Goal: Information Seeking & Learning: Learn about a topic

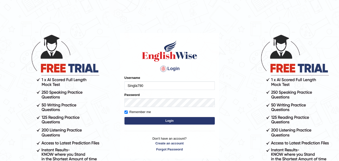
click at [135, 124] on button "Login" at bounding box center [169, 121] width 90 height 8
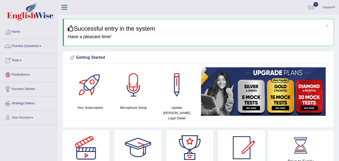
click at [40, 44] on link "Practice Questions" at bounding box center [28, 45] width 57 height 13
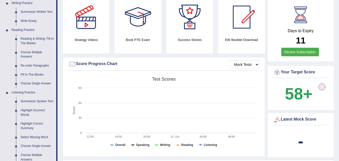
scroll to position [120, 0]
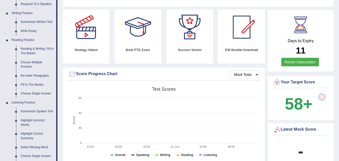
click at [41, 47] on link "Reading & Writing: Fill In The Blanks" at bounding box center [37, 50] width 38 height 13
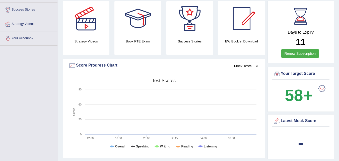
scroll to position [168, 0]
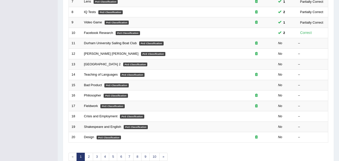
scroll to position [154, 0]
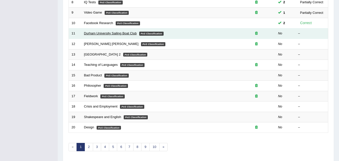
click at [131, 33] on link "Durham University Sailing Boat Club" at bounding box center [110, 33] width 53 height 4
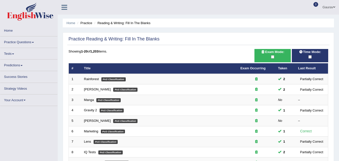
click at [33, 41] on div "Toggle navigation Home Practice Questions Speaking Practice Read Aloud Repeat S…" at bounding box center [169, 132] width 339 height 264
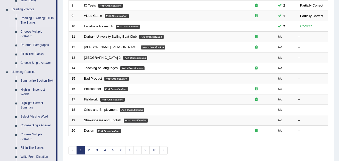
scroll to position [11, 0]
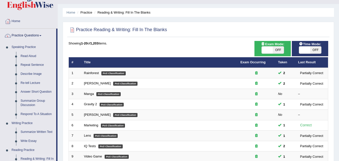
click at [317, 53] on span "OFF" at bounding box center [315, 49] width 11 height 7
checkbox input "true"
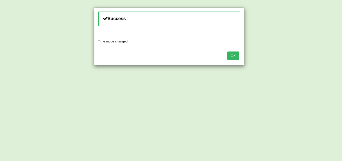
click at [236, 53] on button "OK" at bounding box center [234, 55] width 12 height 9
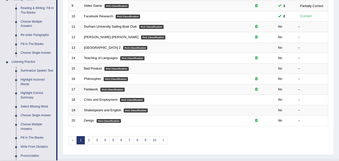
scroll to position [171, 0]
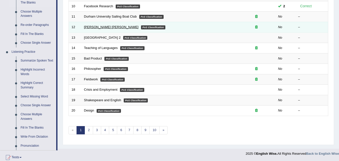
click at [92, 27] on link "[PERSON_NAME] [PERSON_NAME]" at bounding box center [111, 27] width 54 height 4
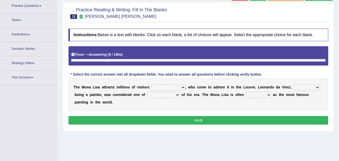
scroll to position [57, 0]
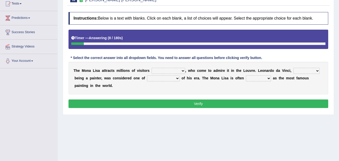
click at [182, 71] on select "around the year the all year all year round per year" at bounding box center [168, 71] width 34 height 6
select select "around the year"
click at [151, 68] on select "around the year the all year all year round per year" at bounding box center [168, 71] width 34 height 6
click at [178, 85] on div "T h e M o n a L i s a a t t r a c t s m i l l i o n s o f v i s i t o r s aroun…" at bounding box center [197, 78] width 259 height 33
click at [318, 72] on select "rather than as much as as well as as long as" at bounding box center [306, 71] width 26 height 6
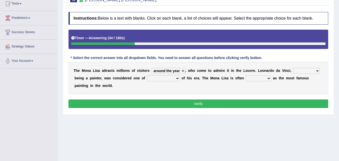
select select "as well as"
click at [293, 68] on select "rather than as much as as well as as long as" at bounding box center [306, 71] width 26 height 6
click at [177, 77] on select "better artists artist the better artist the best artists" at bounding box center [163, 78] width 33 height 6
click at [175, 79] on select "better artists artist the better artist the best artists" at bounding box center [163, 78] width 33 height 6
select select "the best artists"
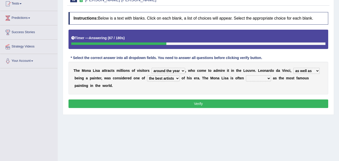
click at [147, 75] on select "better artists artist the better artist the best artists" at bounding box center [163, 78] width 33 height 6
click at [268, 78] on select "classified suggested predicted described" at bounding box center [258, 78] width 25 height 6
select select "predicted"
click at [246, 75] on select "classified suggested predicted described" at bounding box center [258, 78] width 25 height 6
click at [176, 103] on button "Verify" at bounding box center [197, 103] width 259 height 9
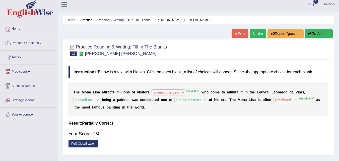
scroll to position [0, 0]
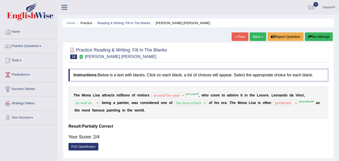
click at [311, 36] on button "Re-Attempt" at bounding box center [318, 36] width 28 height 9
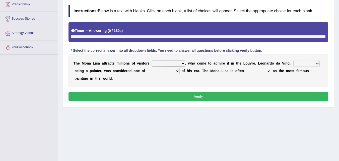
scroll to position [78, 0]
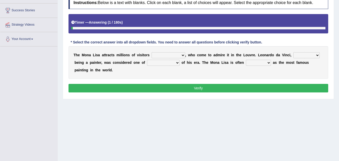
click at [185, 56] on b "," at bounding box center [185, 55] width 1 height 4
click at [181, 56] on select "around the year the all year all year round per year" at bounding box center [168, 55] width 34 height 6
select select "per year"
click at [151, 52] on select "around the year the all year all year round per year" at bounding box center [168, 55] width 34 height 6
click at [176, 61] on select "better artists artist the better artist the best artists" at bounding box center [163, 63] width 33 height 6
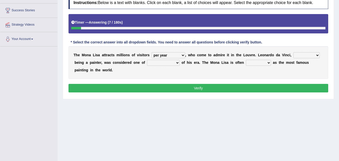
select select "the best artists"
click at [147, 60] on select "better artists artist the better artist the best artists" at bounding box center [163, 63] width 33 height 6
click at [253, 61] on select "classified suggested predicted described" at bounding box center [258, 63] width 25 height 6
select select "described"
click at [246, 60] on select "classified suggested predicted described" at bounding box center [258, 63] width 25 height 6
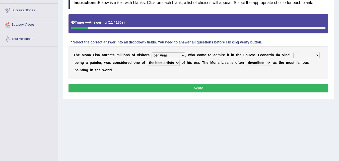
click at [311, 57] on select "rather than as much as as well as as long as" at bounding box center [306, 55] width 26 height 6
select select "as well as"
click at [293, 52] on select "rather than as much as as well as as long as" at bounding box center [306, 55] width 26 height 6
click at [205, 89] on button "Verify" at bounding box center [197, 88] width 259 height 9
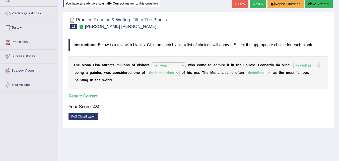
scroll to position [28, 0]
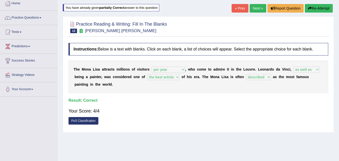
click at [258, 9] on link "Next »" at bounding box center [257, 8] width 17 height 9
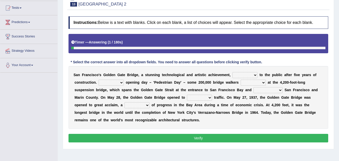
scroll to position [60, 0]
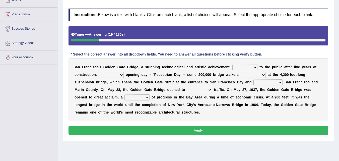
click at [250, 67] on select "opens closes appears equals" at bounding box center [244, 67] width 25 height 6
select select "opens"
click at [232, 64] on select "opens closes appears equals" at bounding box center [244, 67] width 25 height 6
click at [121, 76] on select "On During Since When" at bounding box center [110, 75] width 25 height 6
select select "Since"
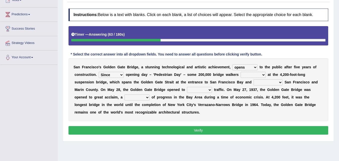
click at [98, 72] on select "On During Since When" at bounding box center [110, 75] width 25 height 6
click at [264, 74] on select "stationed looked marveled laughed" at bounding box center [252, 75] width 25 height 6
select select "looked"
click at [240, 72] on select "stationed looked marveled laughed" at bounding box center [252, 75] width 25 height 6
click at [279, 84] on select "separates connects channels differentiates" at bounding box center [267, 82] width 29 height 6
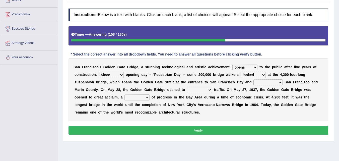
select select "connects"
click at [253, 79] on select "separates connects channels differentiates" at bounding box center [267, 82] width 29 height 6
click at [206, 90] on select "aquatic vehicular airborne watertight" at bounding box center [199, 90] width 25 height 6
select select "vehicular"
click at [187, 87] on select "aquatic vehicular airborne watertight" at bounding box center [199, 90] width 25 height 6
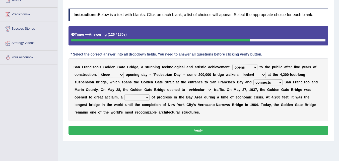
click at [147, 100] on select "denial symbol technique yield" at bounding box center [136, 97] width 25 height 6
select select "technique"
click at [124, 94] on select "denial symbol technique yield" at bounding box center [136, 97] width 25 height 6
click at [151, 127] on button "Verify" at bounding box center [197, 130] width 259 height 9
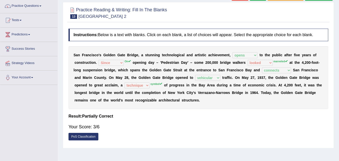
scroll to position [30, 0]
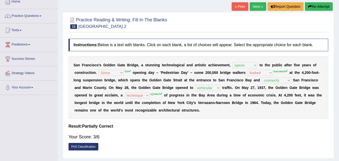
click at [256, 6] on link "Next »" at bounding box center [257, 6] width 17 height 9
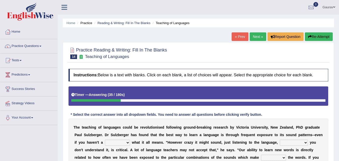
click at [256, 37] on link "Next »" at bounding box center [257, 36] width 17 height 9
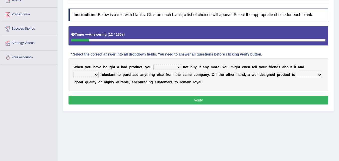
click at [178, 65] on select "would have should have should" at bounding box center [167, 67] width 28 height 6
select select "have"
click at [153, 64] on select "would have should have should" at bounding box center [167, 67] width 28 height 6
click at [95, 74] on select "is are be being" at bounding box center [85, 75] width 25 height 6
select select "being"
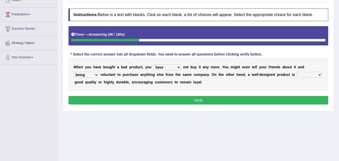
click at [73, 72] on select "is are be being" at bounding box center [85, 75] width 25 height 6
click at [312, 74] on select "both also neither either" at bounding box center [308, 75] width 25 height 6
select select "either"
click at [296, 72] on select "both also neither either" at bounding box center [308, 75] width 25 height 6
click at [269, 100] on button "Verify" at bounding box center [197, 100] width 259 height 9
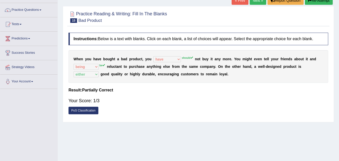
scroll to position [30, 0]
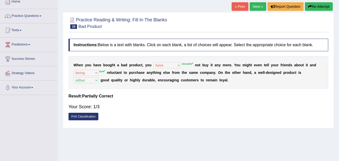
click at [253, 5] on link "Next »" at bounding box center [257, 6] width 17 height 9
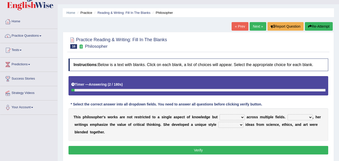
scroll to position [39, 0]
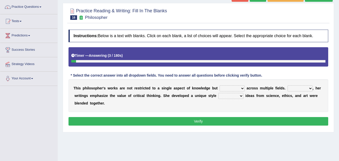
click at [231, 91] on select "constrain contain assemble extend" at bounding box center [231, 88] width 25 height 6
click at [234, 89] on select "constrain contain assemble extend" at bounding box center [231, 88] width 25 height 6
click at [148, 113] on div "Instructions: Below is a text with blanks. Click on each blank, a list of choic…" at bounding box center [198, 78] width 262 height 102
click at [240, 87] on select "constrain contain assemble extend" at bounding box center [231, 88] width 25 height 6
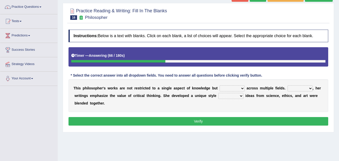
select select "contain"
click at [219, 85] on select "constrain contain assemble extend" at bounding box center [231, 88] width 25 height 6
click at [298, 86] on select "Rather So Moreover Likely" at bounding box center [299, 88] width 25 height 6
select select "Rather"
click at [287, 85] on select "Rather So Moreover Likely" at bounding box center [299, 88] width 25 height 6
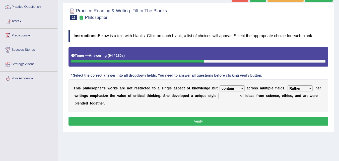
click at [242, 96] on select "in that that which in which" at bounding box center [230, 96] width 25 height 6
select select "in which"
click at [218, 93] on select "in that that which in which" at bounding box center [230, 96] width 25 height 6
click at [211, 124] on button "Verify" at bounding box center [197, 121] width 259 height 9
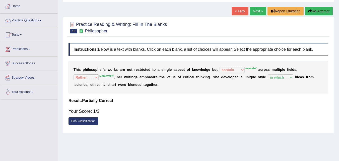
scroll to position [9, 0]
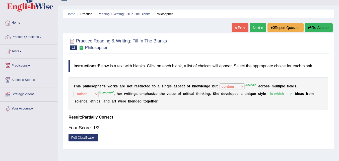
click at [325, 24] on button "Re-Attempt" at bounding box center [318, 27] width 28 height 9
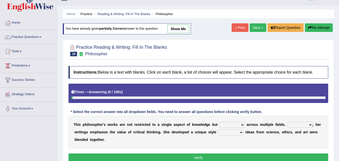
click at [228, 124] on select "constrain contain assemble extend" at bounding box center [231, 125] width 25 height 6
select select "extend"
click at [219, 122] on select "constrain contain assemble extend" at bounding box center [231, 125] width 25 height 6
click at [288, 125] on select "Rather So Moreover Likely" at bounding box center [299, 125] width 25 height 6
select select "Moreover"
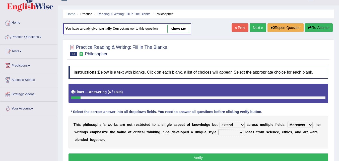
click at [287, 122] on select "Rather So Moreover Likely" at bounding box center [299, 125] width 25 height 6
click at [224, 131] on select "in that that which in which" at bounding box center [230, 132] width 25 height 6
select select "in which"
click at [218, 129] on select "in that that which in which" at bounding box center [230, 132] width 25 height 6
click at [213, 158] on button "Verify" at bounding box center [197, 157] width 259 height 9
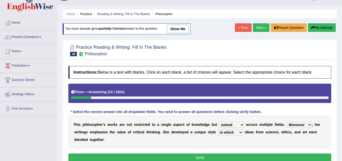
click at [213, 158] on div "Home Practice Reading & Writing: Fill In The Blanks Philosopher You have alread…" at bounding box center [200, 116] width 285 height 251
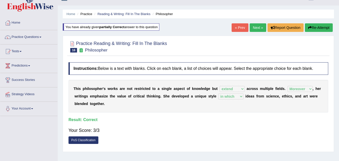
click at [251, 27] on link "Next »" at bounding box center [257, 27] width 17 height 9
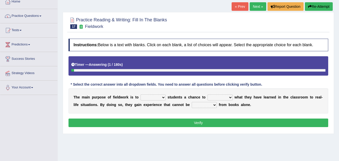
scroll to position [60, 0]
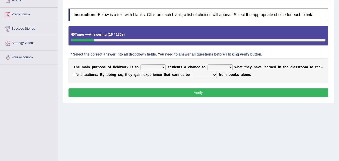
click at [163, 67] on select "resemble stow rave offer" at bounding box center [152, 67] width 25 height 6
select select "resemble"
click at [140, 64] on select "resemble stow rave offer" at bounding box center [152, 67] width 25 height 6
click at [230, 68] on select "compare align apply dismount" at bounding box center [219, 67] width 25 height 6
click at [164, 67] on select "resemble stow rave offer" at bounding box center [152, 67] width 25 height 6
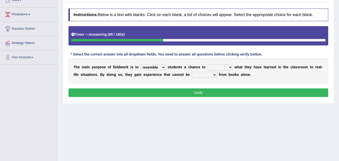
click at [229, 66] on select "compare align apply dismount" at bounding box center [219, 67] width 25 height 6
click at [177, 79] on div "T h e m a i n p u r p o s e o f f i e l d w o r k i s t o resemble stow rave of…" at bounding box center [197, 70] width 259 height 25
click at [213, 75] on select "originated prepared obtained touted" at bounding box center [203, 75] width 25 height 6
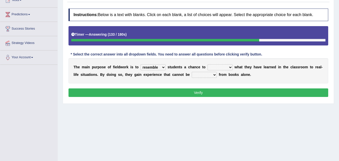
select select "prepared"
click at [191, 72] on select "originated prepared obtained touted" at bounding box center [203, 75] width 25 height 6
click at [204, 93] on button "Verify" at bounding box center [197, 92] width 259 height 9
click at [224, 68] on select "compare align apply dismount" at bounding box center [219, 67] width 25 height 6
click at [207, 64] on select "compare align apply dismount" at bounding box center [219, 67] width 25 height 6
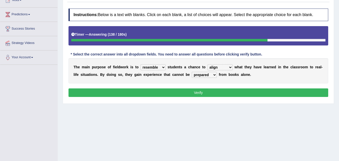
click at [222, 69] on select "compare align apply dismount" at bounding box center [219, 67] width 25 height 6
select select "compare"
click at [207, 64] on select "compare align apply dismount" at bounding box center [219, 67] width 25 height 6
click at [210, 90] on button "Verify" at bounding box center [197, 92] width 259 height 9
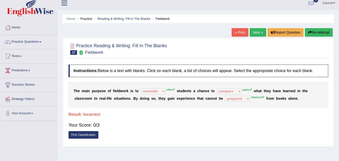
scroll to position [0, 0]
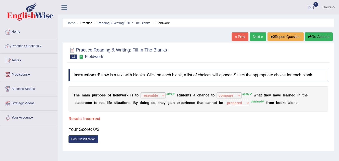
click at [309, 36] on icon "button" at bounding box center [310, 37] width 4 height 4
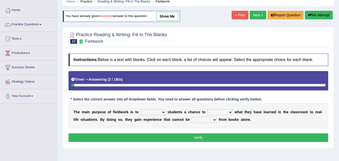
scroll to position [30, 0]
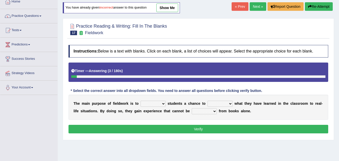
click at [160, 103] on select "resemble stow rave offer" at bounding box center [152, 103] width 25 height 6
select select "offer"
click at [140, 100] on select "resemble stow rave offer" at bounding box center [152, 103] width 25 height 6
click at [231, 102] on select "compare align apply dismount" at bounding box center [219, 103] width 25 height 6
select select "apply"
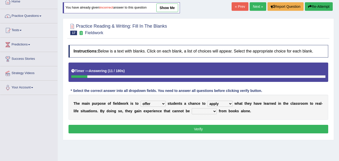
click at [207, 100] on select "compare align apply dismount" at bounding box center [219, 103] width 25 height 6
click at [215, 112] on select "originated prepared obtained touted" at bounding box center [203, 111] width 25 height 6
select select "obtained"
click at [191, 108] on select "originated prepared obtained touted" at bounding box center [203, 111] width 25 height 6
click at [210, 131] on button "Verify" at bounding box center [197, 129] width 259 height 9
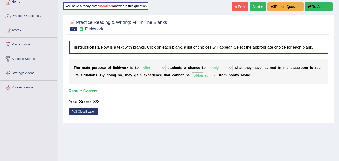
click at [258, 5] on link "Next »" at bounding box center [257, 6] width 17 height 9
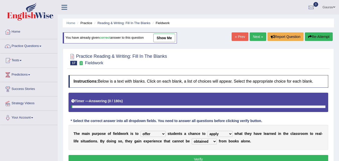
select select "offer"
select select "apply"
select select "obtained"
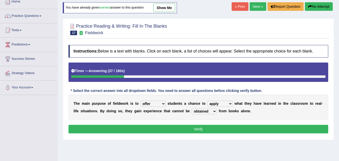
click at [249, 7] on link "Next »" at bounding box center [257, 6] width 17 height 9
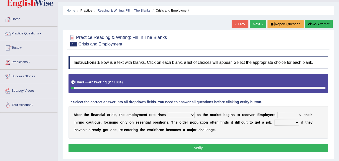
scroll to position [20, 0]
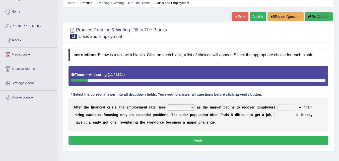
click at [191, 107] on select "normally conversely strenuously sharply" at bounding box center [180, 107] width 27 height 6
select select "conversely"
click at [167, 104] on select "normally conversely strenuously sharply" at bounding box center [180, 107] width 27 height 6
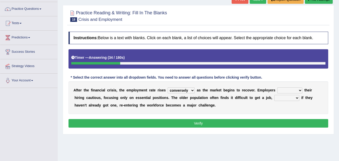
scroll to position [39, 0]
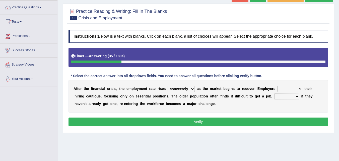
drag, startPoint x: 185, startPoint y: 100, endPoint x: 186, endPoint y: 91, distance: 9.4
click at [186, 94] on div "A f t e r t h e f i n a n c i a l c r i s i s , t h e e m p l o y m e n t r a t…" at bounding box center [197, 96] width 259 height 33
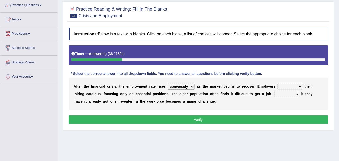
scroll to position [41, 0]
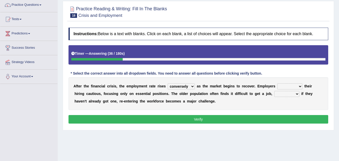
click at [186, 91] on div "A f t e r t h e f i n a n c i a l c r i s i s , t h e e m p l o y m e n t r a t…" at bounding box center [197, 93] width 259 height 33
click at [191, 88] on select "normally conversely strenuously sharply" at bounding box center [180, 86] width 27 height 6
click at [167, 83] on select "normally conversely strenuously sharply" at bounding box center [180, 86] width 27 height 6
click at [182, 88] on select "normally conversely strenuously sharply" at bounding box center [180, 86] width 27 height 6
select select "normally"
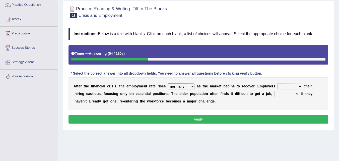
click at [167, 83] on select "normally conversely strenuously sharply" at bounding box center [180, 86] width 27 height 6
click at [283, 86] on select "keeping kept keep are kept" at bounding box center [289, 86] width 25 height 6
select select "kept"
click at [277, 83] on select "keeping kept keep are kept" at bounding box center [289, 86] width 25 height 6
click at [293, 95] on select "although while then because" at bounding box center [286, 94] width 25 height 6
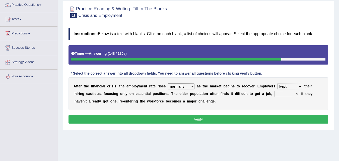
select select "although"
click at [274, 91] on select "although while then because" at bounding box center [286, 94] width 25 height 6
click at [253, 120] on button "Verify" at bounding box center [197, 119] width 259 height 9
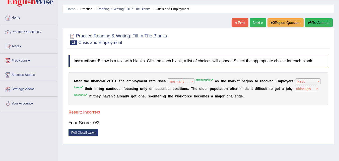
scroll to position [1, 0]
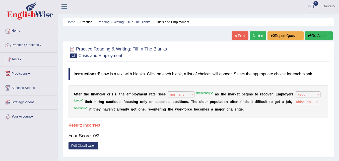
click at [332, 34] on button "Re-Attempt" at bounding box center [318, 35] width 28 height 9
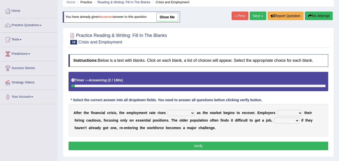
scroll to position [21, 0]
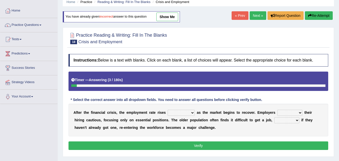
click at [192, 112] on select "normally conversely strenuously sharply" at bounding box center [180, 113] width 27 height 6
select select "strenuously"
click at [167, 110] on select "normally conversely strenuously sharply" at bounding box center [180, 113] width 27 height 6
click at [281, 111] on select "keeping kept keep are kept" at bounding box center [289, 113] width 25 height 6
select select "keep"
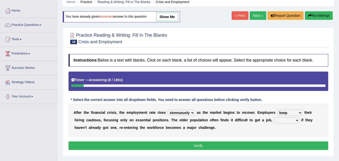
click at [277, 110] on select "keeping kept keep are kept" at bounding box center [289, 113] width 25 height 6
click at [280, 121] on select "although while then because" at bounding box center [286, 120] width 25 height 6
select select "because"
click at [274, 117] on select "although while then because" at bounding box center [286, 120] width 25 height 6
click at [237, 142] on button "Verify" at bounding box center [197, 145] width 259 height 9
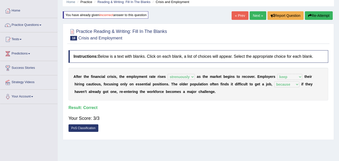
click at [262, 15] on link "Next »" at bounding box center [257, 15] width 17 height 9
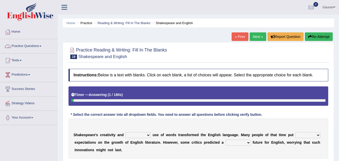
click at [27, 48] on link "Practice Questions" at bounding box center [28, 45] width 57 height 13
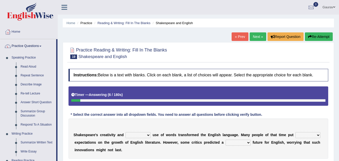
click at [60, 75] on div "Home Practice Reading & Writing: Fill In The Blanks Shakespeare and English « P…" at bounding box center [198, 125] width 281 height 251
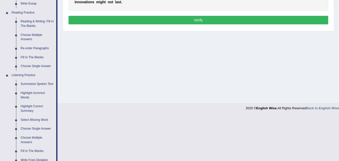
scroll to position [150, 0]
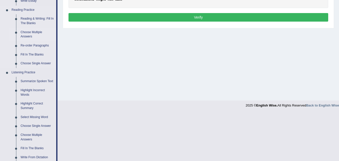
click at [29, 35] on link "Choose Multiple Answers" at bounding box center [37, 34] width 38 height 13
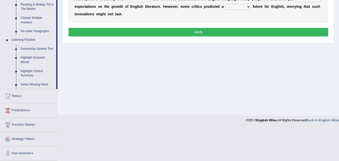
scroll to position [103, 0]
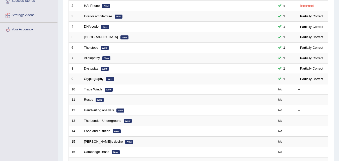
scroll to position [98, 0]
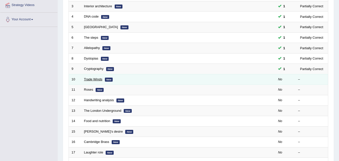
click at [90, 80] on link "Trade Winds" at bounding box center [93, 79] width 18 height 4
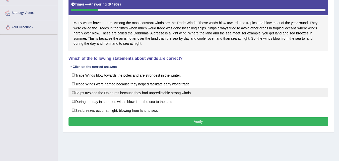
click at [73, 93] on label "Ships avoided the Doldrums because they had unpredictable strong winds." at bounding box center [197, 92] width 259 height 9
checkbox input "true"
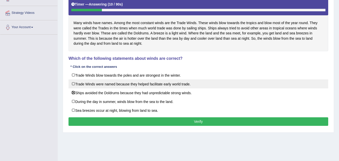
click at [74, 83] on label "Trade Winds were named because they helped facilitate early world trade." at bounding box center [197, 83] width 259 height 9
checkbox input "true"
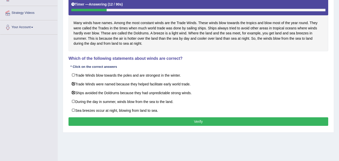
click at [127, 123] on button "Verify" at bounding box center [197, 121] width 259 height 9
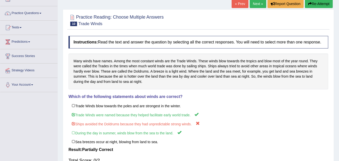
scroll to position [20, 0]
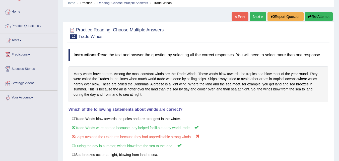
click at [262, 16] on link "Next »" at bounding box center [257, 16] width 17 height 9
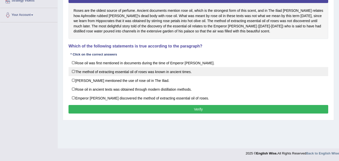
click at [76, 72] on label "The method of extracting essential oil of roses was known in ancient times." at bounding box center [197, 71] width 259 height 9
checkbox input "true"
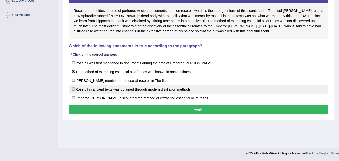
click at [72, 91] on label "Rose oil in ancient texts was obtained through modern distillation methods." at bounding box center [197, 88] width 259 height 9
checkbox input "true"
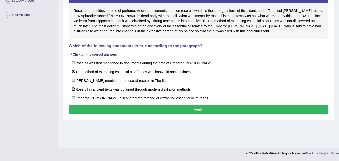
click at [93, 105] on button "Verify" at bounding box center [197, 109] width 259 height 9
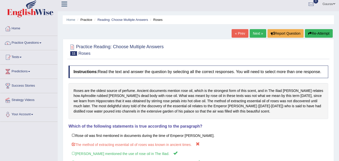
scroll to position [2, 0]
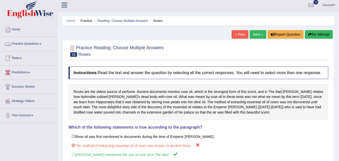
click at [33, 41] on link "Practice Questions" at bounding box center [28, 43] width 57 height 13
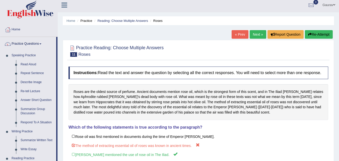
click at [60, 69] on div "Home Practice Reading: Choose Multiple Answers Roses « Prev Next » Report Quest…" at bounding box center [198, 123] width 281 height 251
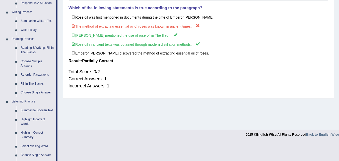
scroll to position [123, 0]
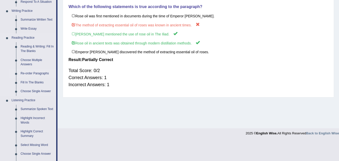
click at [41, 74] on link "Re-order Paragraphs" at bounding box center [37, 73] width 38 height 9
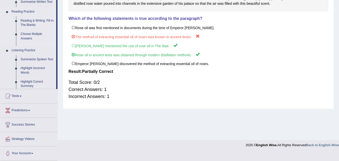
scroll to position [103, 0]
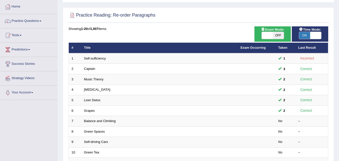
scroll to position [25, 0]
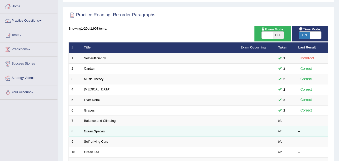
click at [104, 132] on link "Green Spaces" at bounding box center [94, 131] width 21 height 4
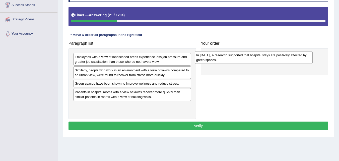
drag, startPoint x: 153, startPoint y: 63, endPoint x: 274, endPoint y: 62, distance: 121.3
click at [274, 62] on div "In [DATE], a research supported that hospital stays are positively affected by …" at bounding box center [253, 57] width 118 height 13
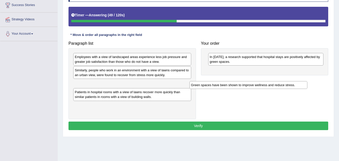
drag, startPoint x: 129, startPoint y: 85, endPoint x: 252, endPoint y: 71, distance: 124.2
click at [252, 81] on div "Green spaces have been shown to improve wellness and reduce stress." at bounding box center [248, 85] width 118 height 8
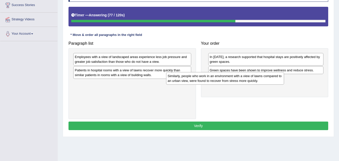
drag, startPoint x: 140, startPoint y: 75, endPoint x: 221, endPoint y: 81, distance: 80.7
click at [221, 81] on div "Similarly, people who work in an environment with a view of lawns compared to a…" at bounding box center [225, 78] width 118 height 13
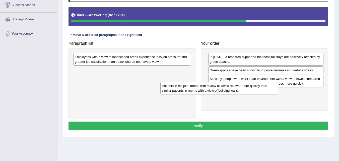
drag, startPoint x: 117, startPoint y: 76, endPoint x: 226, endPoint y: 92, distance: 110.5
click at [226, 92] on div "Patients in hospital rooms with a view of lawns recover more quickly than simil…" at bounding box center [219, 88] width 118 height 13
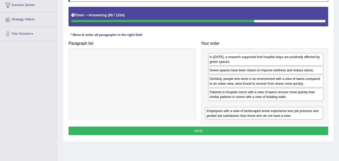
drag, startPoint x: 87, startPoint y: 56, endPoint x: 220, endPoint y: 111, distance: 143.5
click at [220, 111] on div "Employees with a view of landscaped areas experience less job pressure and grea…" at bounding box center [264, 113] width 118 height 13
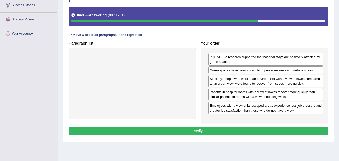
click at [203, 129] on button "Verify" at bounding box center [197, 130] width 259 height 9
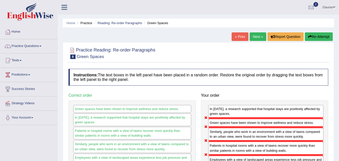
click at [316, 39] on button "Re-Attempt" at bounding box center [318, 36] width 28 height 9
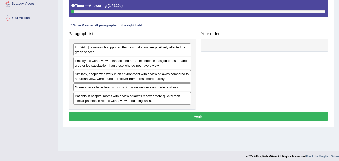
scroll to position [103, 0]
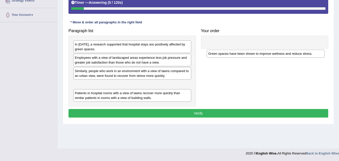
drag, startPoint x: 107, startPoint y: 81, endPoint x: 242, endPoint y: 47, distance: 139.6
click at [242, 50] on div "Green spaces have been shown to improve wellness and reduce stress." at bounding box center [266, 54] width 118 height 8
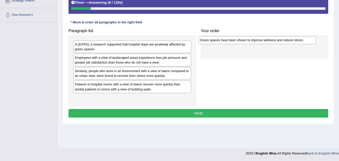
drag, startPoint x: 172, startPoint y: 82, endPoint x: 296, endPoint y: 39, distance: 131.5
click at [296, 39] on div "Green spaces have been shown to improve wellness and reduce stress." at bounding box center [257, 40] width 118 height 8
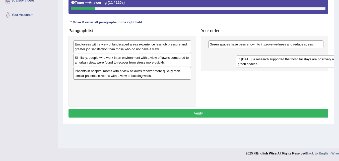
drag, startPoint x: 146, startPoint y: 46, endPoint x: 309, endPoint y: 61, distance: 163.3
click at [309, 61] on div "In 2002, a research supported that hospital stays are positively affected by gr…" at bounding box center [295, 61] width 118 height 13
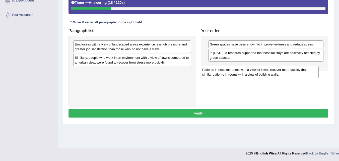
drag, startPoint x: 127, startPoint y: 74, endPoint x: 255, endPoint y: 73, distance: 128.3
click at [255, 73] on div "Patients in hospital rooms with a view of lawns recover more quickly than simil…" at bounding box center [259, 72] width 118 height 13
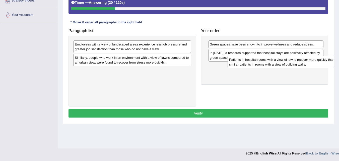
drag, startPoint x: 189, startPoint y: 76, endPoint x: 341, endPoint y: 66, distance: 152.2
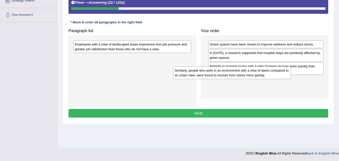
drag, startPoint x: 181, startPoint y: 61, endPoint x: 308, endPoint y: 84, distance: 129.4
click at [291, 79] on div "Similarly, people who work in an environment with a view of lawns compared to a…" at bounding box center [232, 72] width 118 height 13
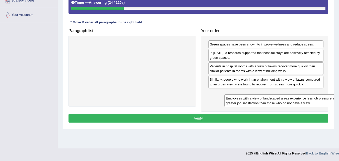
drag, startPoint x: 147, startPoint y: 46, endPoint x: 292, endPoint y: 107, distance: 157.5
click at [292, 107] on div "Employees with a view of landscaped areas experience less job pressure and grea…" at bounding box center [283, 100] width 118 height 13
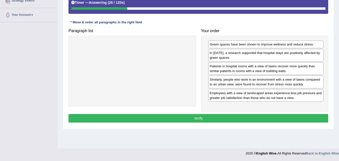
click at [245, 119] on button "Verify" at bounding box center [197, 118] width 259 height 9
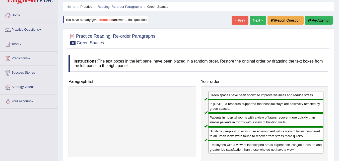
scroll to position [2, 0]
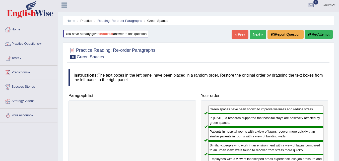
click at [252, 38] on link "Next »" at bounding box center [257, 34] width 17 height 9
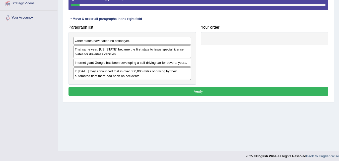
scroll to position [100, 0]
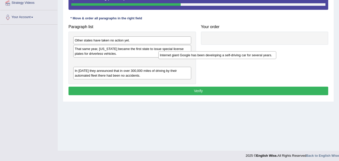
drag, startPoint x: 137, startPoint y: 64, endPoint x: 224, endPoint y: 55, distance: 87.1
click at [224, 55] on div "Internet giant Google has been developing a self-driving car for several years." at bounding box center [217, 55] width 118 height 8
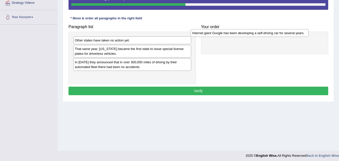
drag, startPoint x: 181, startPoint y: 60, endPoint x: 303, endPoint y: 33, distance: 124.5
click at [300, 32] on div "Internet giant Google has been developing a self-driving car for several years." at bounding box center [249, 33] width 118 height 8
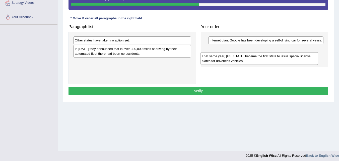
drag, startPoint x: 138, startPoint y: 56, endPoint x: 265, endPoint y: 63, distance: 127.0
click at [265, 63] on div "That same year, Nevada became the first state to issue special license plates f…" at bounding box center [259, 58] width 118 height 13
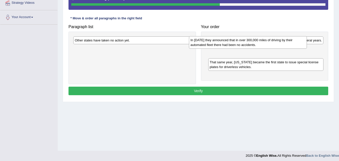
drag, startPoint x: 118, startPoint y: 52, endPoint x: 234, endPoint y: 43, distance: 115.9
click at [234, 43] on div "In 2012 they announced that in over 300,000 miles of driving by their automated…" at bounding box center [248, 42] width 118 height 13
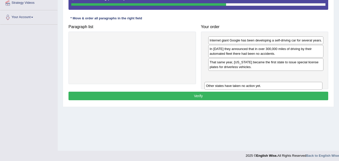
drag, startPoint x: 118, startPoint y: 40, endPoint x: 246, endPoint y: 84, distance: 135.6
click at [246, 84] on div "Other states have taken no action yet." at bounding box center [263, 86] width 118 height 8
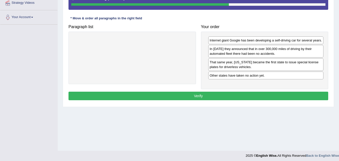
click at [198, 96] on button "Verify" at bounding box center [197, 95] width 259 height 9
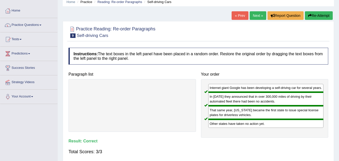
scroll to position [20, 0]
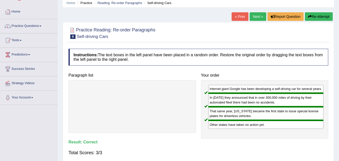
click at [259, 14] on link "Next »" at bounding box center [257, 16] width 17 height 9
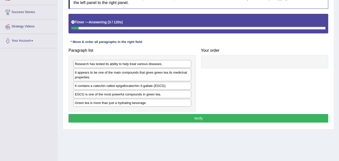
scroll to position [80, 0]
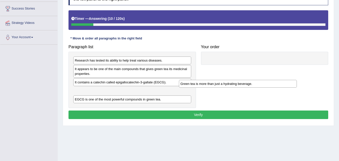
drag, startPoint x: 109, startPoint y: 101, endPoint x: 214, endPoint y: 85, distance: 106.6
click at [214, 85] on div "Green tea is more than just a hydrating beverage." at bounding box center [238, 84] width 118 height 8
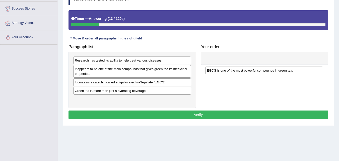
drag, startPoint x: 159, startPoint y: 101, endPoint x: 290, endPoint y: 71, distance: 134.2
click at [291, 71] on div "EGCG is one of the most powerful compounds in green tea." at bounding box center [264, 70] width 118 height 8
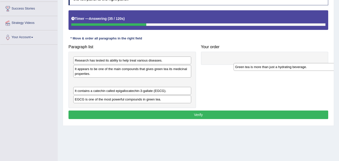
drag, startPoint x: 116, startPoint y: 93, endPoint x: 271, endPoint y: 66, distance: 157.0
click at [276, 69] on div "Green tea is more than just a hydrating beverage." at bounding box center [292, 67] width 118 height 8
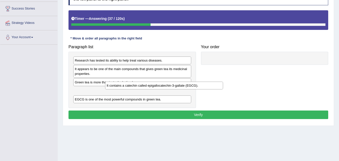
drag, startPoint x: 146, startPoint y: 93, endPoint x: 177, endPoint y: 88, distance: 32.3
click at [177, 88] on div "It contains a catechin called epigallocatechin-3-gallate (EGCG)." at bounding box center [164, 85] width 118 height 8
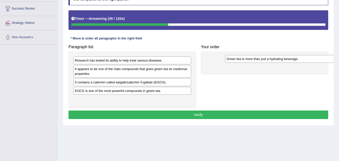
drag, startPoint x: 123, startPoint y: 83, endPoint x: 275, endPoint y: 60, distance: 153.4
click at [275, 60] on div "Green tea is more than just a hydrating beverage." at bounding box center [284, 59] width 118 height 8
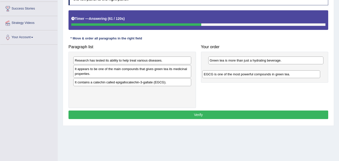
drag, startPoint x: 135, startPoint y: 91, endPoint x: 261, endPoint y: 76, distance: 126.8
click at [261, 76] on div "EGCG is one of the most powerful compounds in green tea." at bounding box center [261, 74] width 118 height 8
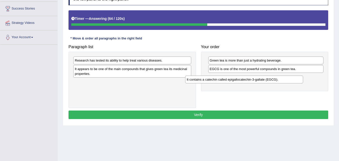
drag, startPoint x: 117, startPoint y: 84, endPoint x: 231, endPoint y: 81, distance: 114.1
click at [231, 81] on div "It contains a catechin called epigallocatechin-3-gallate (EGCG)." at bounding box center [244, 79] width 118 height 8
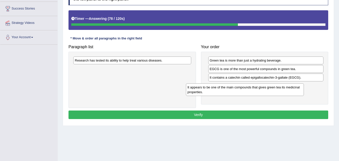
drag, startPoint x: 127, startPoint y: 75, endPoint x: 237, endPoint y: 93, distance: 111.5
click at [237, 93] on div "It appears to be one of the main compounds that gives green tea its medicinal p…" at bounding box center [245, 89] width 118 height 13
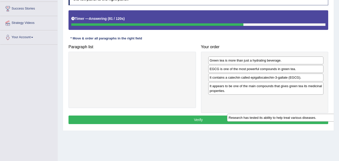
drag, startPoint x: 151, startPoint y: 64, endPoint x: 305, endPoint y: 121, distance: 163.9
click at [305, 121] on div "Research has tested its ability to help treat various diseases." at bounding box center [286, 118] width 118 height 8
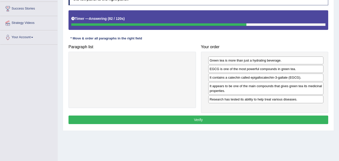
click at [255, 122] on button "Verify" at bounding box center [197, 119] width 259 height 9
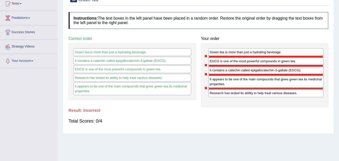
scroll to position [20, 0]
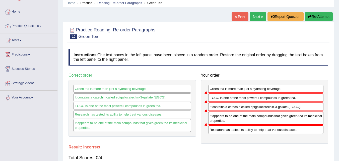
click at [308, 18] on icon "button" at bounding box center [310, 17] width 4 height 4
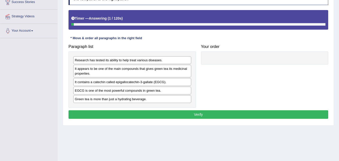
scroll to position [87, 0]
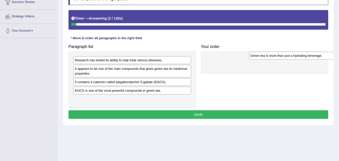
drag, startPoint x: 92, startPoint y: 98, endPoint x: 267, endPoint y: 55, distance: 180.7
click at [267, 55] on div "Green tea is more than just a hydrating beverage." at bounding box center [308, 56] width 118 height 8
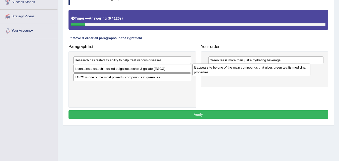
drag, startPoint x: 132, startPoint y: 75, endPoint x: 251, endPoint y: 74, distance: 119.0
click at [251, 74] on div "It appears to be one of the main compounds that gives green tea its medicinal p…" at bounding box center [251, 69] width 118 height 13
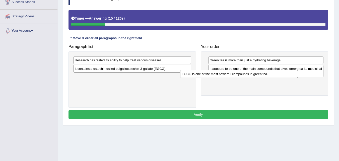
drag, startPoint x: 149, startPoint y: 77, endPoint x: 265, endPoint y: 76, distance: 116.0
click at [265, 76] on div "EGCG is one of the most powerful compounds in green tea." at bounding box center [239, 74] width 118 height 8
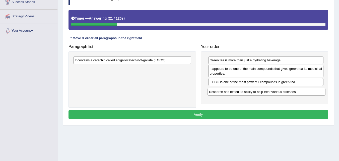
drag, startPoint x: 121, startPoint y: 63, endPoint x: 255, endPoint y: 94, distance: 137.7
click at [255, 94] on div "Research has tested its ability to help treat various diseases." at bounding box center [266, 92] width 118 height 8
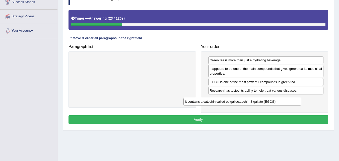
drag, startPoint x: 131, startPoint y: 62, endPoint x: 241, endPoint y: 104, distance: 118.1
click at [241, 104] on div "It contains a catechin called epigallocatechin-3-gallate (EGCG)." at bounding box center [242, 101] width 118 height 8
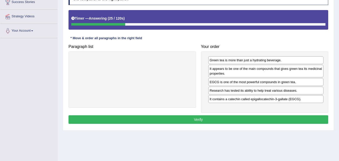
click at [212, 119] on button "Verify" at bounding box center [197, 119] width 259 height 9
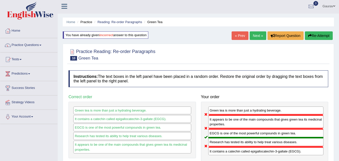
scroll to position [0, 0]
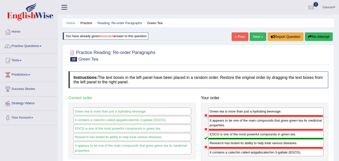
click at [330, 36] on button "Re-Attempt" at bounding box center [318, 36] width 28 height 9
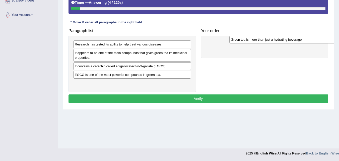
drag, startPoint x: 115, startPoint y: 84, endPoint x: 269, endPoint y: 43, distance: 159.7
click at [269, 43] on div "Green tea is more than just a hydrating beverage." at bounding box center [288, 40] width 118 height 8
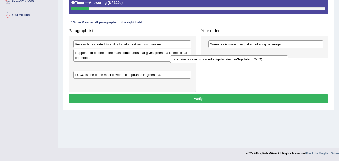
drag, startPoint x: 104, startPoint y: 69, endPoint x: 201, endPoint y: 62, distance: 97.0
click at [201, 62] on div "It contains a catechin called epigallocatechin-3-gallate (EGCG)." at bounding box center [229, 59] width 118 height 8
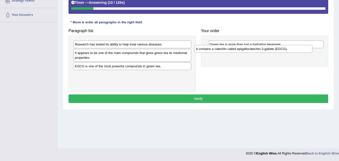
drag, startPoint x: 174, startPoint y: 65, endPoint x: 295, endPoint y: 48, distance: 122.3
click at [295, 48] on div "It contains a catechin called epigallocatechin-3-gallate (EGCG)." at bounding box center [253, 49] width 118 height 8
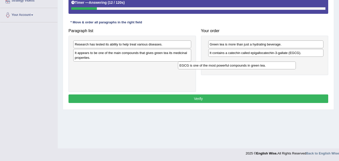
drag, startPoint x: 165, startPoint y: 67, endPoint x: 287, endPoint y: 62, distance: 122.4
click at [287, 62] on div "EGCG is one of the most powerful compounds in green tea." at bounding box center [237, 65] width 118 height 8
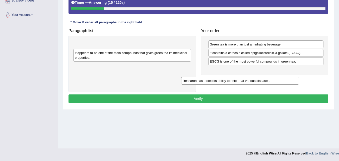
drag, startPoint x: 152, startPoint y: 46, endPoint x: 260, endPoint y: 82, distance: 113.5
click at [260, 82] on div "Research has tested its ability to help treat various diseases." at bounding box center [240, 81] width 118 height 8
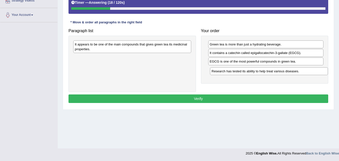
drag, startPoint x: 124, startPoint y: 43, endPoint x: 261, endPoint y: 70, distance: 139.2
click at [261, 70] on div "Research has tested its ability to help treat various diseases." at bounding box center [269, 71] width 118 height 8
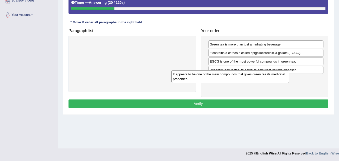
drag, startPoint x: 151, startPoint y: 49, endPoint x: 249, endPoint y: 79, distance: 102.4
click at [249, 79] on div "It appears to be one of the main compounds that gives green tea its medicinal p…" at bounding box center [230, 76] width 118 height 13
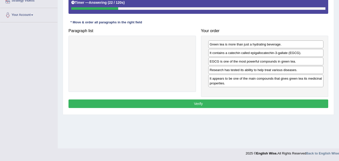
click at [205, 100] on button "Verify" at bounding box center [197, 103] width 259 height 9
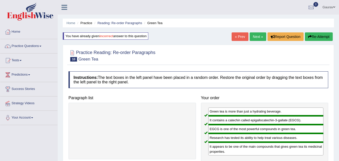
click at [260, 40] on link "Next »" at bounding box center [257, 36] width 17 height 9
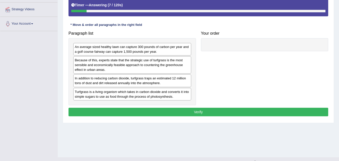
scroll to position [100, 0]
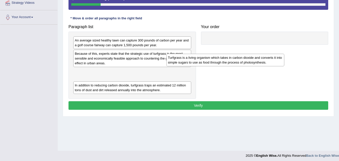
drag, startPoint x: 107, startPoint y: 90, endPoint x: 200, endPoint y: 58, distance: 99.0
click at [200, 58] on div "Turfgrass is a living organism which takes in carbon dioxide and converts it in…" at bounding box center [225, 60] width 118 height 13
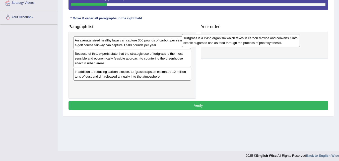
drag, startPoint x: 163, startPoint y: 79, endPoint x: 272, endPoint y: 45, distance: 113.6
click at [272, 45] on div "Turfgrass is a living organism which takes in carbon dioxide and converts it in…" at bounding box center [241, 40] width 118 height 13
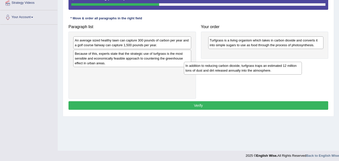
drag, startPoint x: 120, startPoint y: 73, endPoint x: 251, endPoint y: 57, distance: 131.8
click at [231, 63] on div "In addition to reducing carbon dioxide, turfgrass traps an estimated 12 million…" at bounding box center [243, 68] width 118 height 13
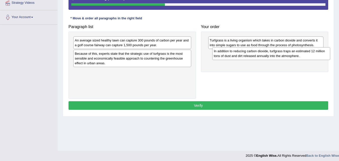
drag, startPoint x: 165, startPoint y: 76, endPoint x: 304, endPoint y: 55, distance: 140.4
click at [304, 55] on div "In addition to reducing carbon dioxide, turfgrass traps an estimated 12 million…" at bounding box center [271, 53] width 118 height 13
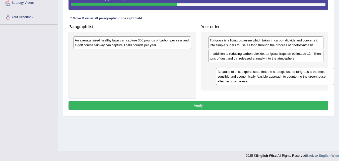
drag, startPoint x: 121, startPoint y: 57, endPoint x: 263, endPoint y: 75, distance: 143.5
click at [263, 75] on div "Because of this, experts state that the strategic use of turfgrass is the most …" at bounding box center [275, 76] width 118 height 17
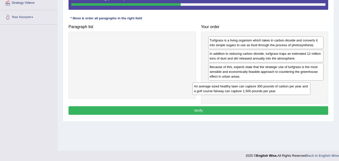
drag, startPoint x: 150, startPoint y: 43, endPoint x: 269, endPoint y: 88, distance: 127.8
click at [269, 88] on div "An average sized healthy lawn can capture 300 pounds of carbon per year and a g…" at bounding box center [251, 88] width 118 height 13
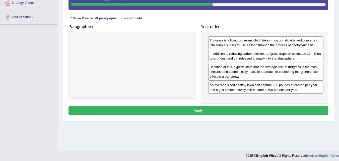
click at [279, 87] on div "An average sized healthy lawn can capture 300 pounds of carbon per year and a g…" at bounding box center [265, 87] width 115 height 13
click at [246, 110] on button "Verify" at bounding box center [197, 110] width 259 height 9
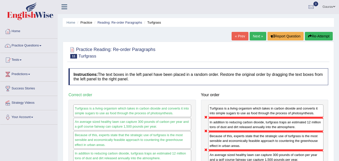
scroll to position [0, 0]
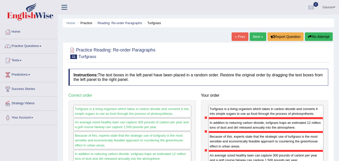
click at [313, 34] on button "Re-Attempt" at bounding box center [318, 36] width 28 height 9
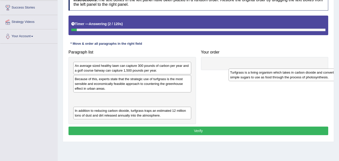
drag, startPoint x: 118, startPoint y: 112, endPoint x: 275, endPoint y: 73, distance: 161.4
click at [275, 73] on div "Turfgrass is a living organism which takes in carbon dioxide and converts it in…" at bounding box center [287, 74] width 118 height 13
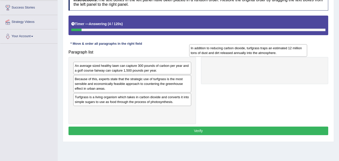
drag, startPoint x: 178, startPoint y: 116, endPoint x: 293, endPoint y: 53, distance: 131.5
click at [293, 53] on div "In addition to reducing carbon dioxide, turfgrass traps an estimated 12 million…" at bounding box center [248, 50] width 118 height 13
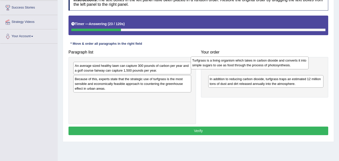
drag, startPoint x: 116, startPoint y: 103, endPoint x: 233, endPoint y: 66, distance: 123.3
click at [233, 66] on div "Turfgrass is a living organism which takes in carbon dioxide and converts it in…" at bounding box center [249, 62] width 118 height 13
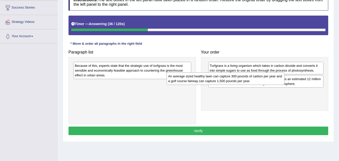
drag, startPoint x: 169, startPoint y: 69, endPoint x: 262, endPoint y: 80, distance: 93.8
click at [262, 80] on div "An average sized healthy lawn can capture 300 pounds of carbon per year and a g…" at bounding box center [225, 78] width 118 height 13
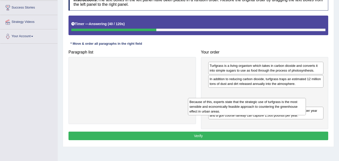
drag, startPoint x: 160, startPoint y: 69, endPoint x: 279, endPoint y: 102, distance: 123.8
click at [276, 104] on div "Because of this, experts state that the strategic use of turfgrass is the most …" at bounding box center [247, 106] width 118 height 17
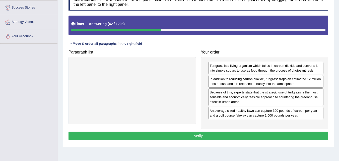
click at [236, 134] on button "Verify" at bounding box center [197, 135] width 259 height 9
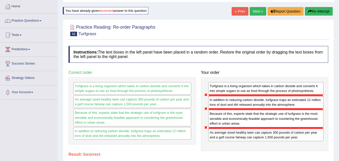
scroll to position [21, 0]
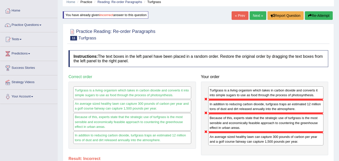
click at [321, 16] on button "Re-Attempt" at bounding box center [318, 15] width 28 height 9
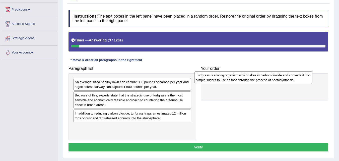
drag, startPoint x: 167, startPoint y: 132, endPoint x: 288, endPoint y: 80, distance: 131.6
click at [288, 80] on div "Turfgrass is a living organism which takes in carbon dioxide and converts it in…" at bounding box center [253, 77] width 118 height 13
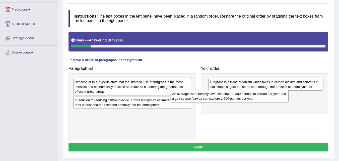
drag, startPoint x: 125, startPoint y: 88, endPoint x: 234, endPoint y: 101, distance: 109.5
click at [234, 101] on div "An average sized healthy lawn can capture 300 pounds of carbon per year and a g…" at bounding box center [229, 96] width 118 height 13
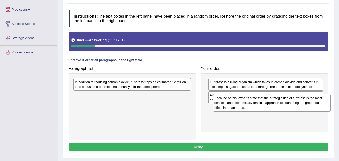
drag, startPoint x: 128, startPoint y: 91, endPoint x: 267, endPoint y: 108, distance: 140.3
click at [267, 108] on div "Because of this, experts state that the strategic use of turfgrass is the most …" at bounding box center [272, 102] width 118 height 17
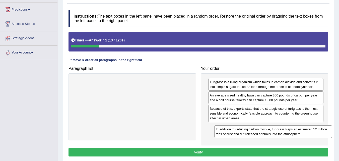
drag, startPoint x: 143, startPoint y: 86, endPoint x: 283, endPoint y: 133, distance: 148.5
click at [283, 133] on div "In addition to reducing carbon dioxide, turfgrass traps an estimated 12 million…" at bounding box center [273, 131] width 118 height 13
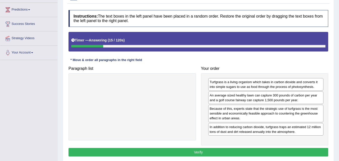
click at [217, 155] on button "Verify" at bounding box center [197, 152] width 259 height 9
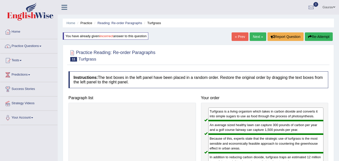
click at [249, 33] on link "Next »" at bounding box center [257, 36] width 17 height 9
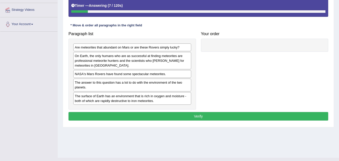
scroll to position [103, 0]
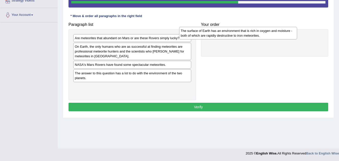
drag, startPoint x: 157, startPoint y: 90, endPoint x: 263, endPoint y: 34, distance: 119.6
click at [263, 34] on div "The surface of Earth has an environment that is rich in oxygen and moisture - b…" at bounding box center [238, 33] width 118 height 13
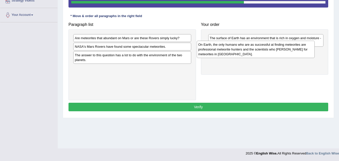
drag, startPoint x: 150, startPoint y: 49, endPoint x: 273, endPoint y: 47, distance: 123.3
click at [273, 47] on div "On Earth, the only humans who are as successful at finding meteorites are profe…" at bounding box center [255, 49] width 118 height 17
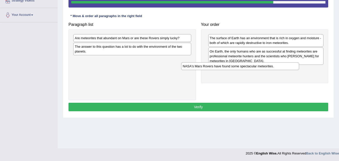
drag, startPoint x: 122, startPoint y: 49, endPoint x: 230, endPoint y: 68, distance: 109.5
click at [230, 68] on div "NASA's Mars Rovers have found some spectacular meteorites." at bounding box center [240, 66] width 118 height 8
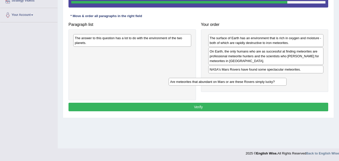
drag, startPoint x: 147, startPoint y: 40, endPoint x: 252, endPoint y: 85, distance: 114.4
click at [252, 85] on div "Are meteorites that abundant on Mars or are these Rovers simply lucky?" at bounding box center [227, 82] width 118 height 8
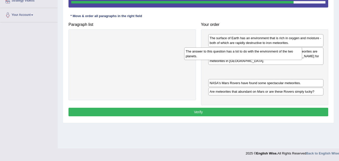
drag, startPoint x: 109, startPoint y: 44, endPoint x: 224, endPoint y: 66, distance: 117.7
click at [221, 60] on div "The answer to this question has a lot to do with the environment of the two pla…" at bounding box center [243, 53] width 118 height 13
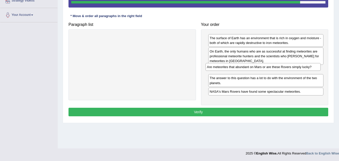
drag, startPoint x: 242, startPoint y: 87, endPoint x: 239, endPoint y: 63, distance: 24.7
click at [239, 63] on div "Are meteorites that abundant on Mars or are these Rovers simply lucky?" at bounding box center [262, 67] width 115 height 8
click at [239, 63] on div "On Earth, the only humans who are as successful at finding meteorites are profe…" at bounding box center [265, 55] width 115 height 17
click at [183, 107] on div "Instructions: The text boxes in the left panel have been placed in a random ord…" at bounding box center [198, 42] width 262 height 156
click at [183, 109] on button "Verify" at bounding box center [197, 112] width 259 height 9
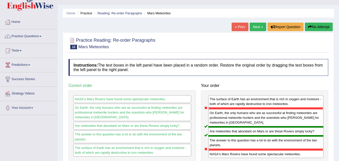
scroll to position [0, 0]
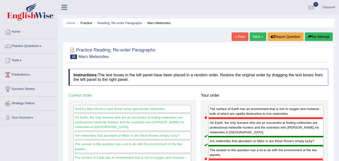
click at [256, 35] on link "Next »" at bounding box center [257, 36] width 17 height 9
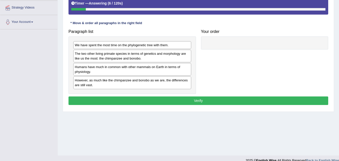
scroll to position [103, 0]
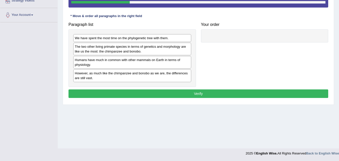
click at [144, 51] on div "The two other living primate species in terms of genetics and morphology are li…" at bounding box center [132, 49] width 118 height 13
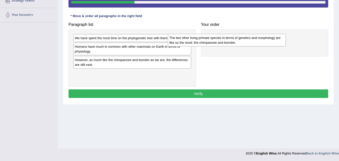
drag, startPoint x: 144, startPoint y: 51, endPoint x: 239, endPoint y: 43, distance: 94.9
click at [239, 43] on div "The two other living primate species in terms of genetics and morphology are li…" at bounding box center [227, 40] width 118 height 13
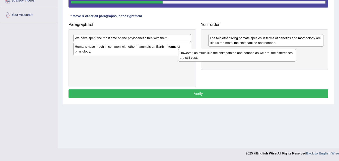
drag, startPoint x: 145, startPoint y: 61, endPoint x: 260, endPoint y: 55, distance: 114.7
click at [260, 55] on div "However, as much like the chimpanzee and bonobo as we are, the differences are …" at bounding box center [237, 55] width 118 height 13
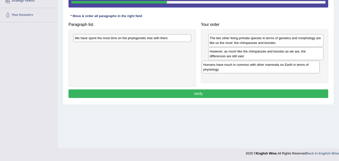
drag, startPoint x: 154, startPoint y: 53, endPoint x: 282, endPoint y: 71, distance: 129.6
click at [282, 71] on div "Humans have much in common with other mammals on Earth in terms of physiology." at bounding box center [260, 67] width 118 height 13
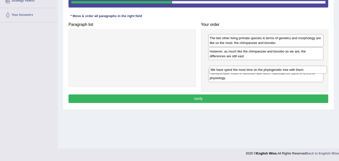
drag, startPoint x: 136, startPoint y: 38, endPoint x: 272, endPoint y: 70, distance: 139.2
click at [272, 70] on div "We have spent the most time on the phylogenetic tree with them." at bounding box center [268, 70] width 118 height 8
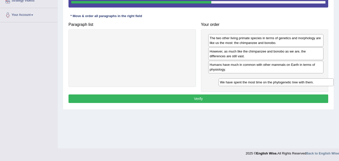
drag, startPoint x: 245, startPoint y: 68, endPoint x: 256, endPoint y: 88, distance: 23.0
click at [256, 86] on div "We have spent the most time on the phylogenetic tree with them." at bounding box center [275, 82] width 115 height 8
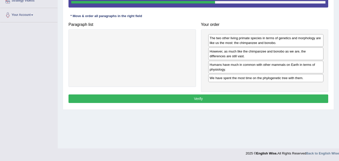
click at [229, 98] on button "Verify" at bounding box center [197, 98] width 259 height 9
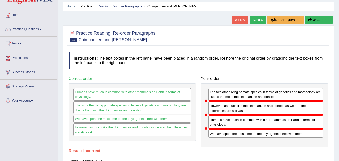
scroll to position [12, 0]
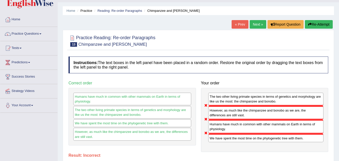
click at [311, 20] on div "Home Practice Reading: Re-order Paragraphs Chimpanzee and Bonobo « Prev Next » …" at bounding box center [198, 113] width 281 height 251
click at [312, 23] on button "Re-Attempt" at bounding box center [318, 24] width 28 height 9
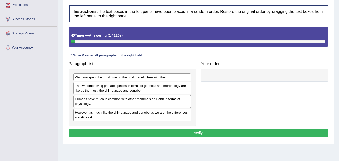
scroll to position [82, 0]
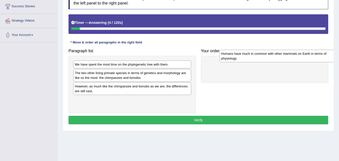
drag, startPoint x: 125, startPoint y: 91, endPoint x: 266, endPoint y: 64, distance: 143.9
click at [266, 62] on div "Humans have much in common with other mammals on Earth in terms of physiology." at bounding box center [278, 56] width 118 height 13
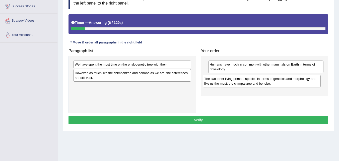
drag, startPoint x: 140, startPoint y: 70, endPoint x: 254, endPoint y: 80, distance: 113.7
click at [254, 80] on div "The two other living primate species in terms of genetics and morphology are li…" at bounding box center [261, 81] width 118 height 13
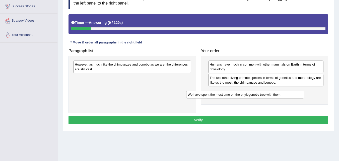
drag, startPoint x: 148, startPoint y: 67, endPoint x: 260, endPoint y: 97, distance: 116.7
click at [260, 97] on div "We have spent the most time on the phylogenetic tree with them." at bounding box center [245, 94] width 118 height 8
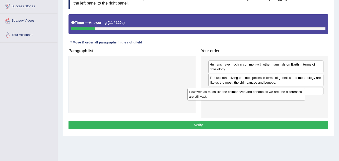
drag, startPoint x: 166, startPoint y: 79, endPoint x: 253, endPoint y: 100, distance: 89.2
click at [253, 100] on div "However, as much like the chimpanzee and bonobo as we are, the differences are …" at bounding box center [246, 94] width 118 height 13
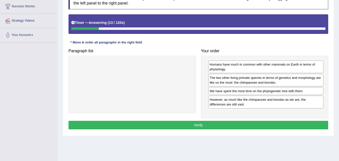
click at [194, 127] on button "Verify" at bounding box center [197, 125] width 259 height 9
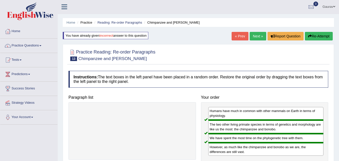
scroll to position [0, 0]
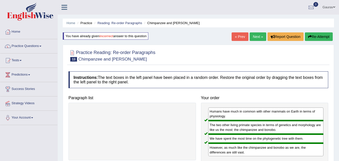
click at [314, 37] on button "Re-Attempt" at bounding box center [318, 36] width 28 height 9
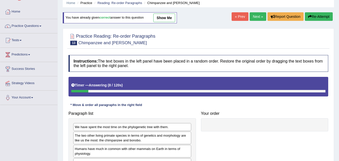
click at [255, 18] on link "Next »" at bounding box center [257, 16] width 17 height 9
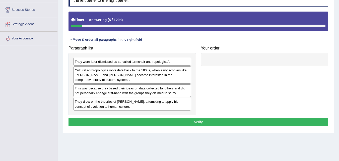
scroll to position [80, 0]
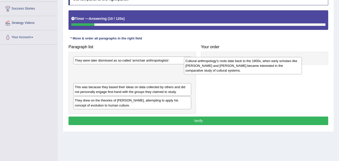
drag, startPoint x: 128, startPoint y: 74, endPoint x: 239, endPoint y: 66, distance: 110.8
click at [239, 66] on div "Cultural anthropology's roots date back to the 1800s, when early scholars like …" at bounding box center [243, 65] width 118 height 17
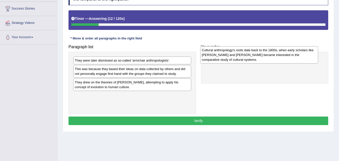
drag, startPoint x: 188, startPoint y: 72, endPoint x: 303, endPoint y: 57, distance: 115.6
click at [303, 57] on div "Cultural anthropology's roots date back to the 1800s, when early scholars like …" at bounding box center [259, 54] width 118 height 17
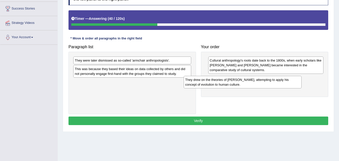
drag, startPoint x: 160, startPoint y: 84, endPoint x: 260, endPoint y: 80, distance: 100.8
click at [256, 80] on div "They drew on the theories of [PERSON_NAME], attempting to apply his concept of …" at bounding box center [242, 82] width 118 height 13
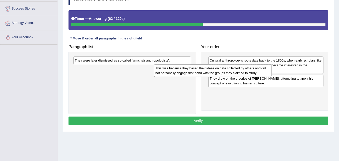
drag, startPoint x: 154, startPoint y: 76, endPoint x: 235, endPoint y: 75, distance: 81.2
click at [235, 75] on div "This was because they based their ideas on data collected by others and did not…" at bounding box center [213, 70] width 118 height 13
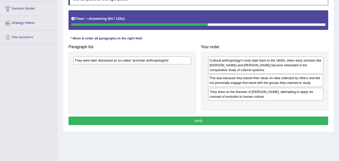
drag, startPoint x: 233, startPoint y: 92, endPoint x: 233, endPoint y: 79, distance: 13.8
click at [233, 79] on div "This was because they based their ideas on data collected by others and did not…" at bounding box center [265, 80] width 115 height 13
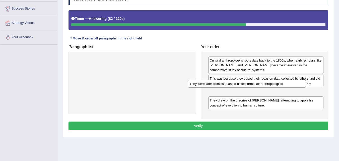
drag, startPoint x: 137, startPoint y: 62, endPoint x: 246, endPoint y: 85, distance: 111.7
click at [246, 85] on div "They were later dismissed as so-called 'armchair anthropologists'." at bounding box center [247, 84] width 118 height 8
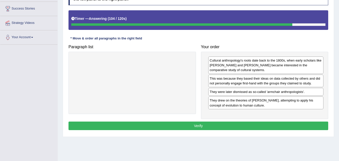
click at [216, 125] on button "Verify" at bounding box center [197, 125] width 259 height 9
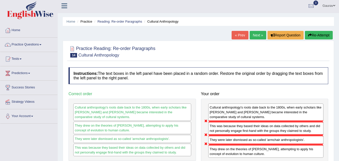
scroll to position [0, 0]
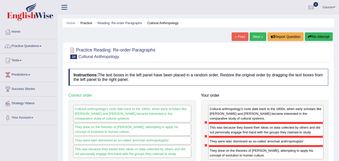
click at [318, 37] on button "Re-Attempt" at bounding box center [318, 36] width 28 height 9
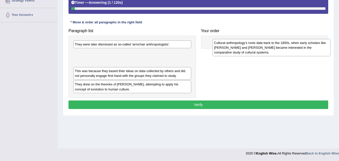
drag, startPoint x: 0, startPoint y: 0, endPoint x: 283, endPoint y: 51, distance: 287.7
click at [283, 51] on div "Cultural anthropology's roots date back to the 1800s, when early scholars like …" at bounding box center [271, 47] width 118 height 17
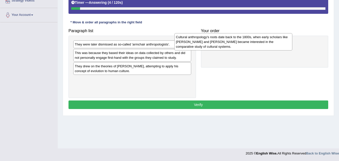
drag, startPoint x: 189, startPoint y: 58, endPoint x: 295, endPoint y: 42, distance: 106.4
click at [292, 42] on div "Cultural anthropology's roots date back to the 1800s, when early scholars like …" at bounding box center [233, 41] width 118 height 17
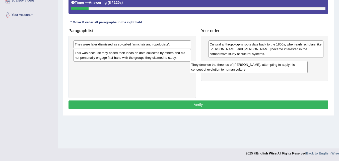
drag, startPoint x: 109, startPoint y: 70, endPoint x: 247, endPoint y: 69, distance: 137.6
click at [247, 69] on div "They drew on the theories of [PERSON_NAME], attempting to apply his concept of …" at bounding box center [248, 67] width 118 height 13
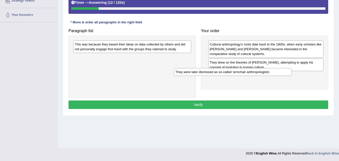
drag, startPoint x: 115, startPoint y: 44, endPoint x: 216, endPoint y: 72, distance: 104.4
click at [216, 72] on div "They were later dismissed as so-called 'armchair anthropologists'." at bounding box center [233, 72] width 118 height 8
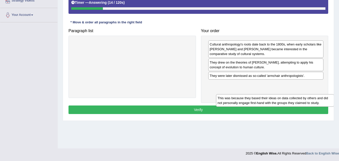
drag, startPoint x: 133, startPoint y: 51, endPoint x: 272, endPoint y: 102, distance: 148.1
click at [272, 102] on div "This was because they based their ideas on data collected by others and did not…" at bounding box center [275, 100] width 118 height 13
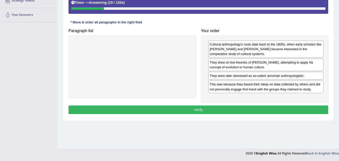
click at [272, 102] on div "Cultural anthropology's roots date back to the 1800s, when early scholars like …" at bounding box center [264, 69] width 127 height 67
click at [232, 113] on button "Verify" at bounding box center [197, 109] width 259 height 9
